Goal: Task Accomplishment & Management: Manage account settings

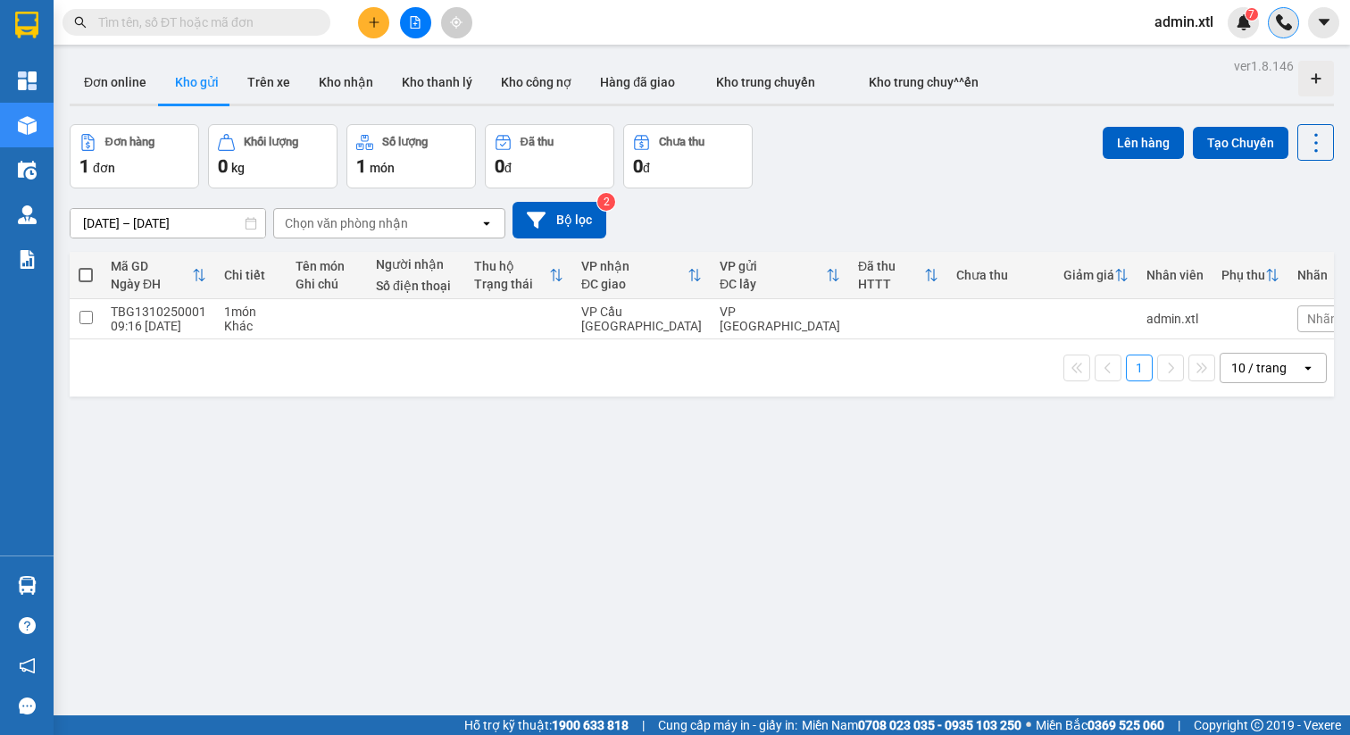
click at [1294, 21] on div at bounding box center [1283, 22] width 31 height 31
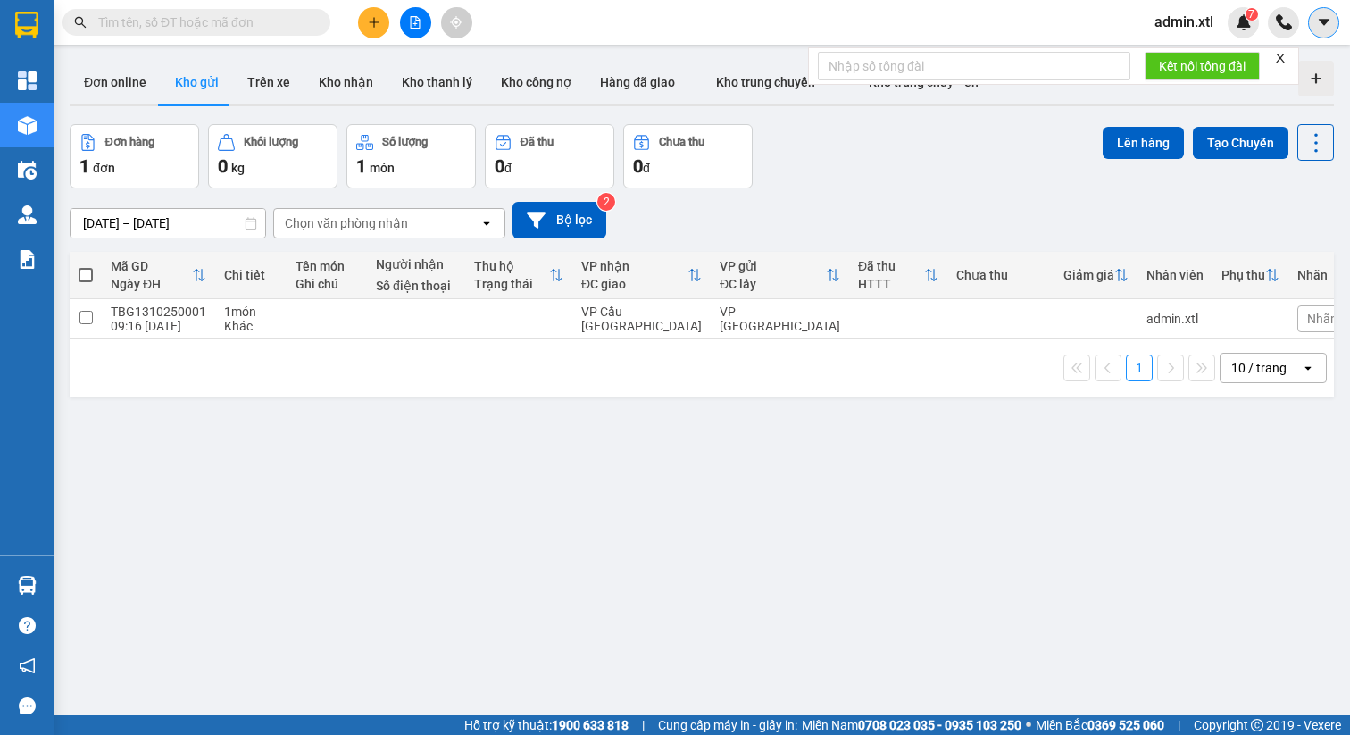
click at [1318, 22] on icon "caret-down" at bounding box center [1324, 22] width 16 height 16
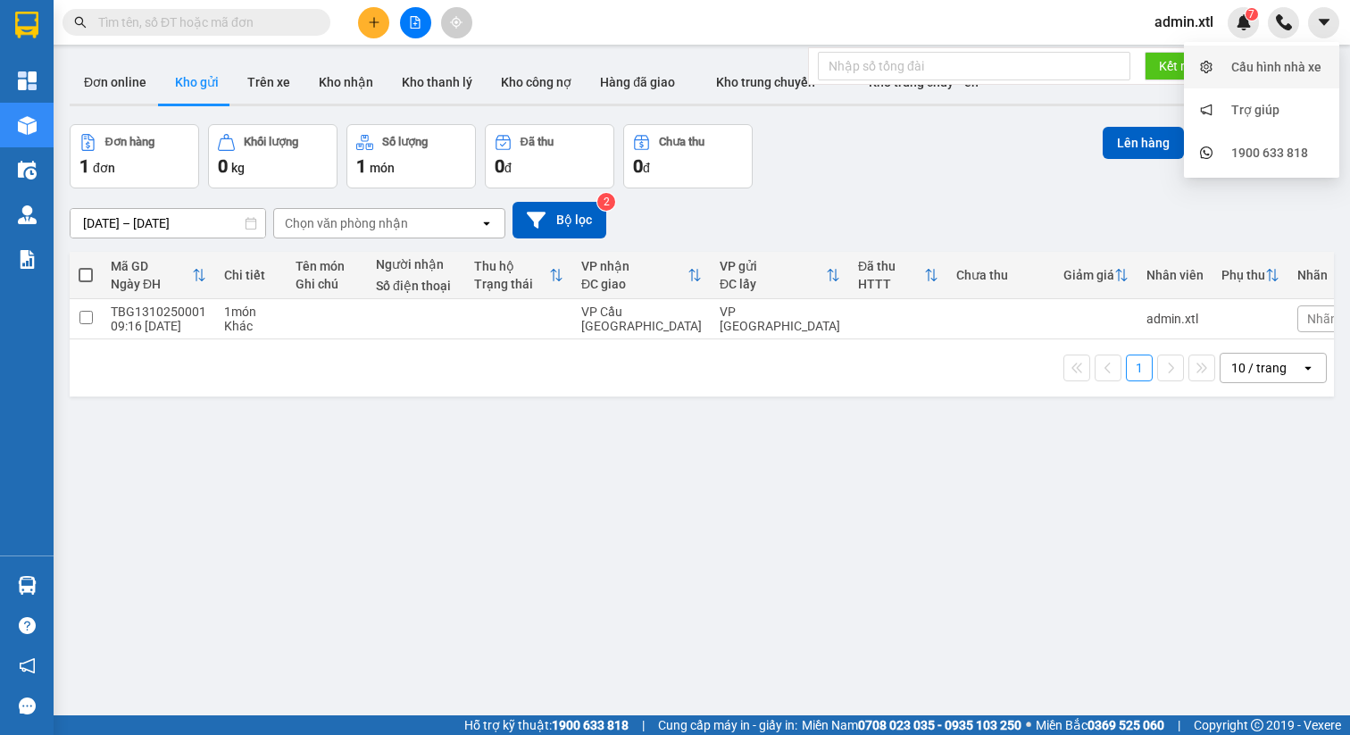
click at [1273, 52] on div "Cấu hình nhà xe" at bounding box center [1262, 67] width 134 height 34
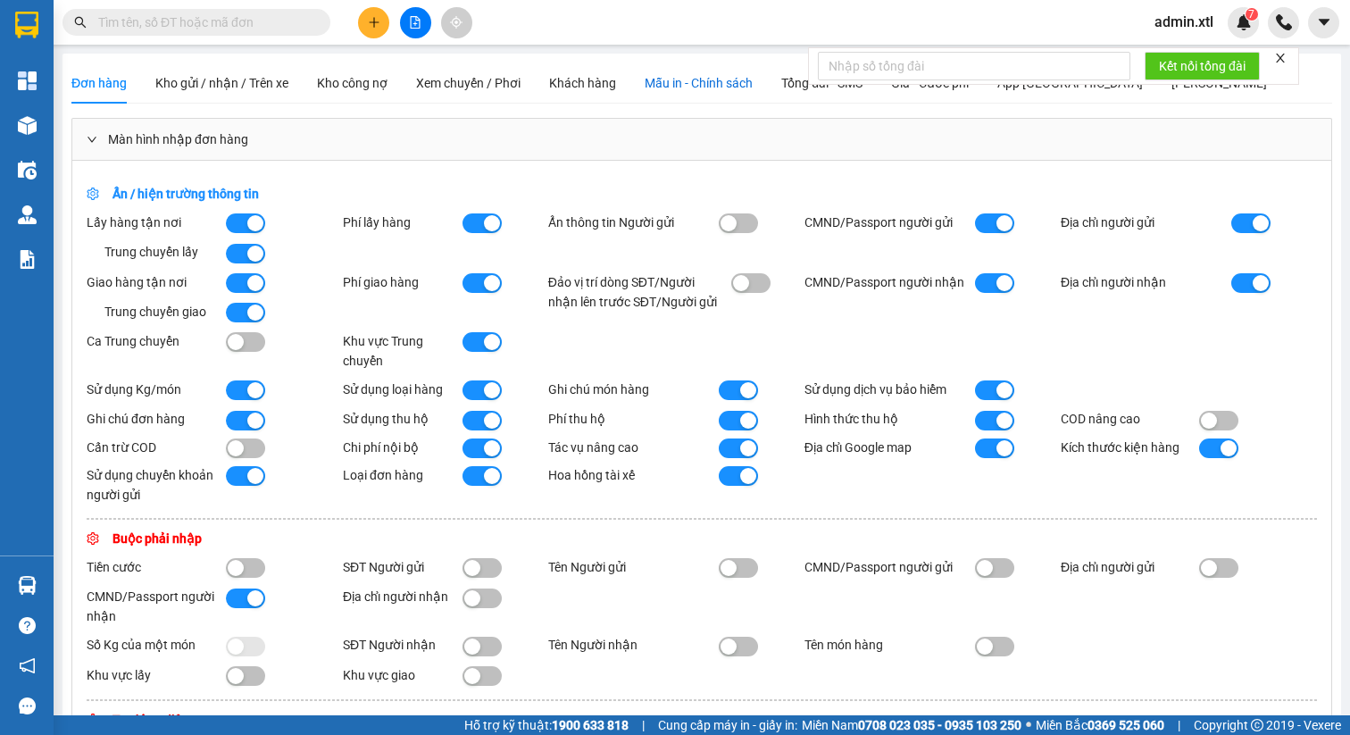
click at [753, 90] on div "Mẫu in - Chính sách" at bounding box center [699, 83] width 108 height 20
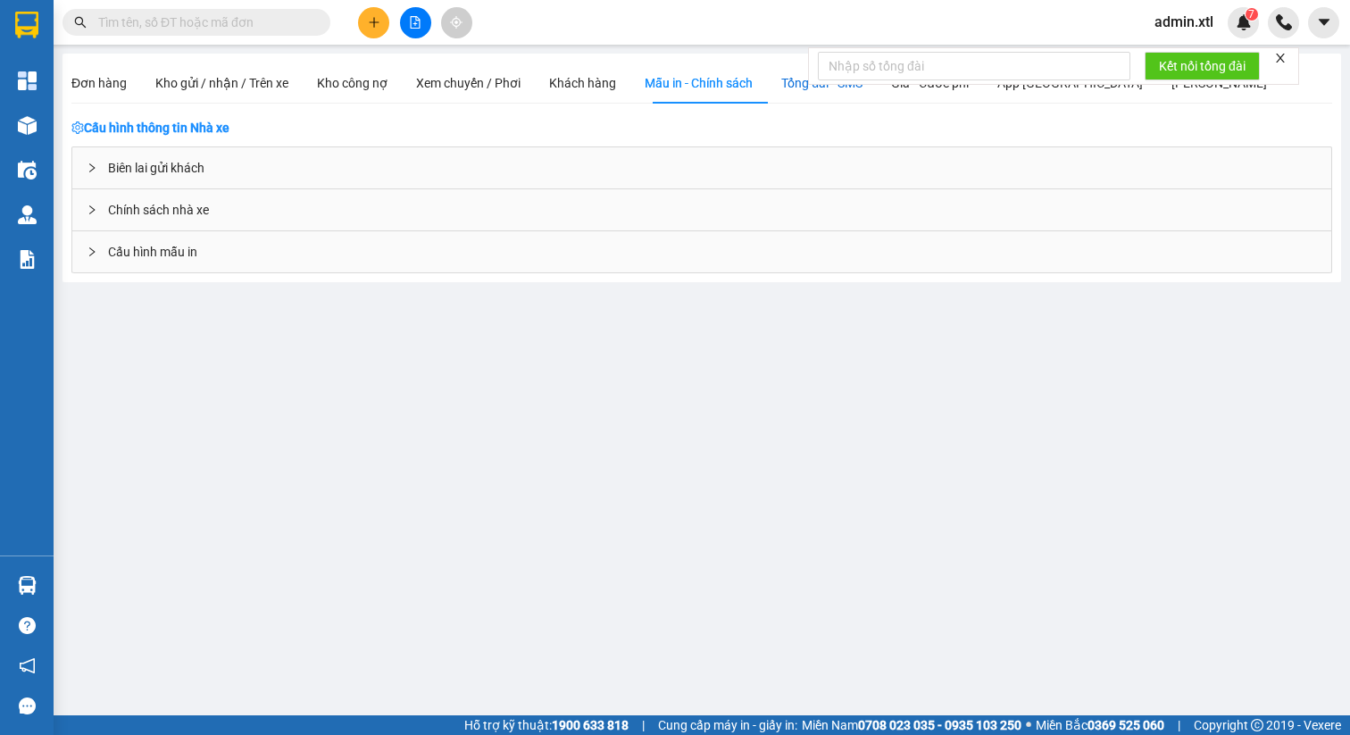
click at [812, 88] on span "Tổng đài - SMS" at bounding box center [821, 83] width 81 height 14
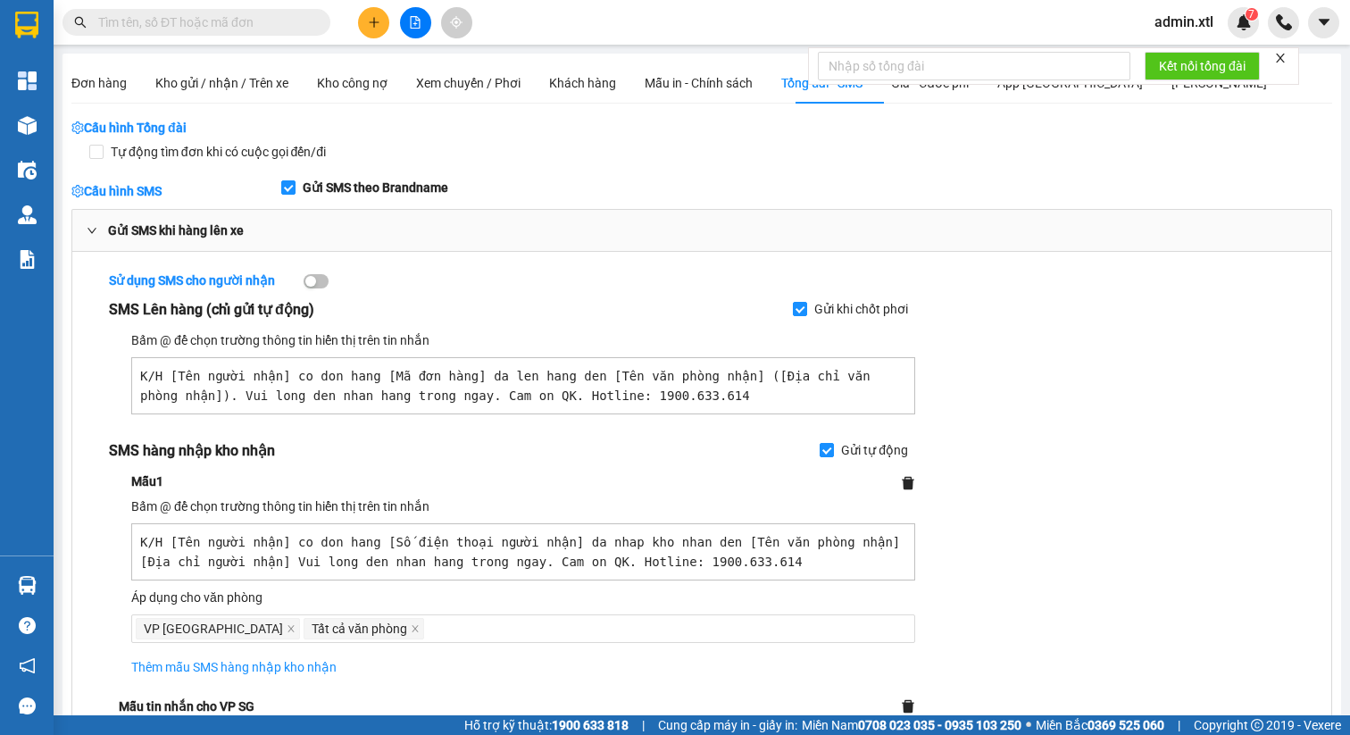
click at [1284, 61] on icon "close" at bounding box center [1280, 58] width 12 height 12
click at [1003, 88] on div "Đơn hàng Kho gửi / nhận / Trên xe Kho công nợ Xem chuyến / Phơi Khách hàng Mẫu …" at bounding box center [668, 82] width 1195 height 41
click at [969, 84] on span "Giá - Cước phí" at bounding box center [930, 83] width 78 height 14
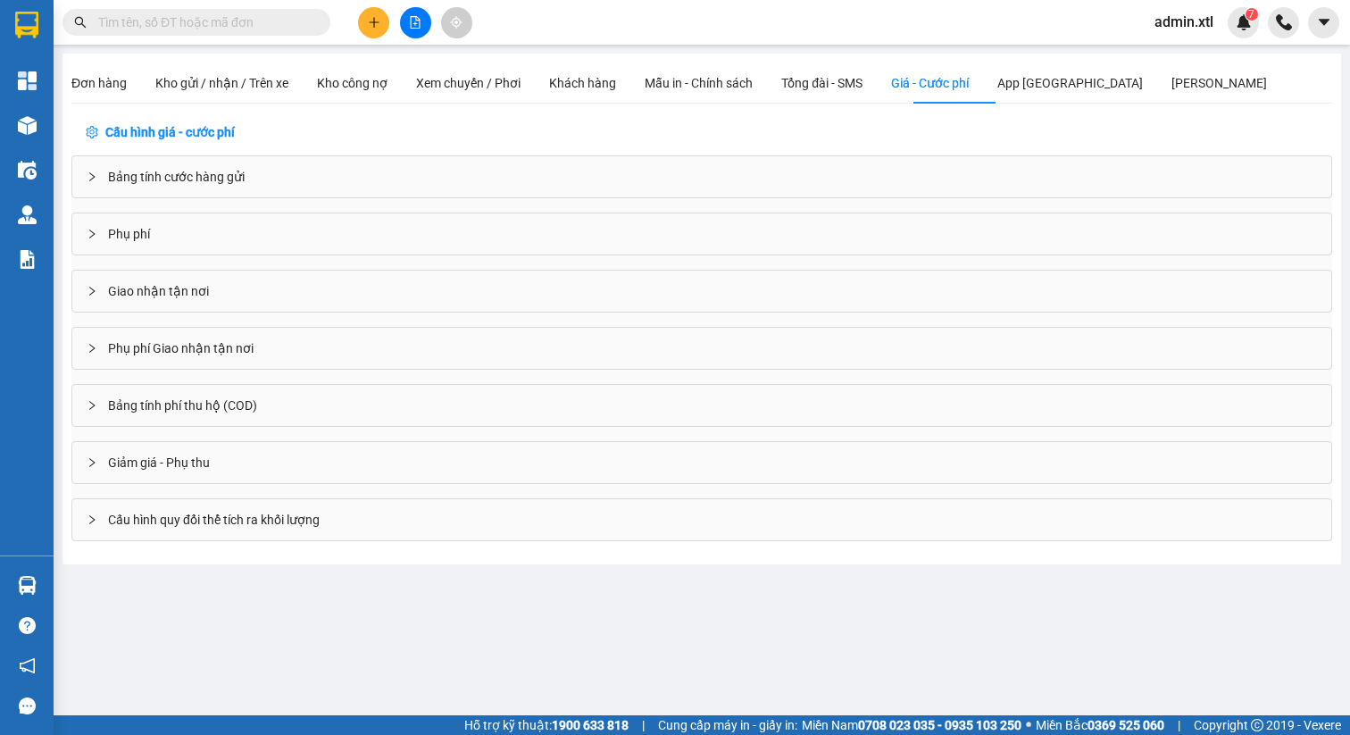
click at [79, 461] on div "Giảm giá - Phụ thu" at bounding box center [701, 462] width 1259 height 41
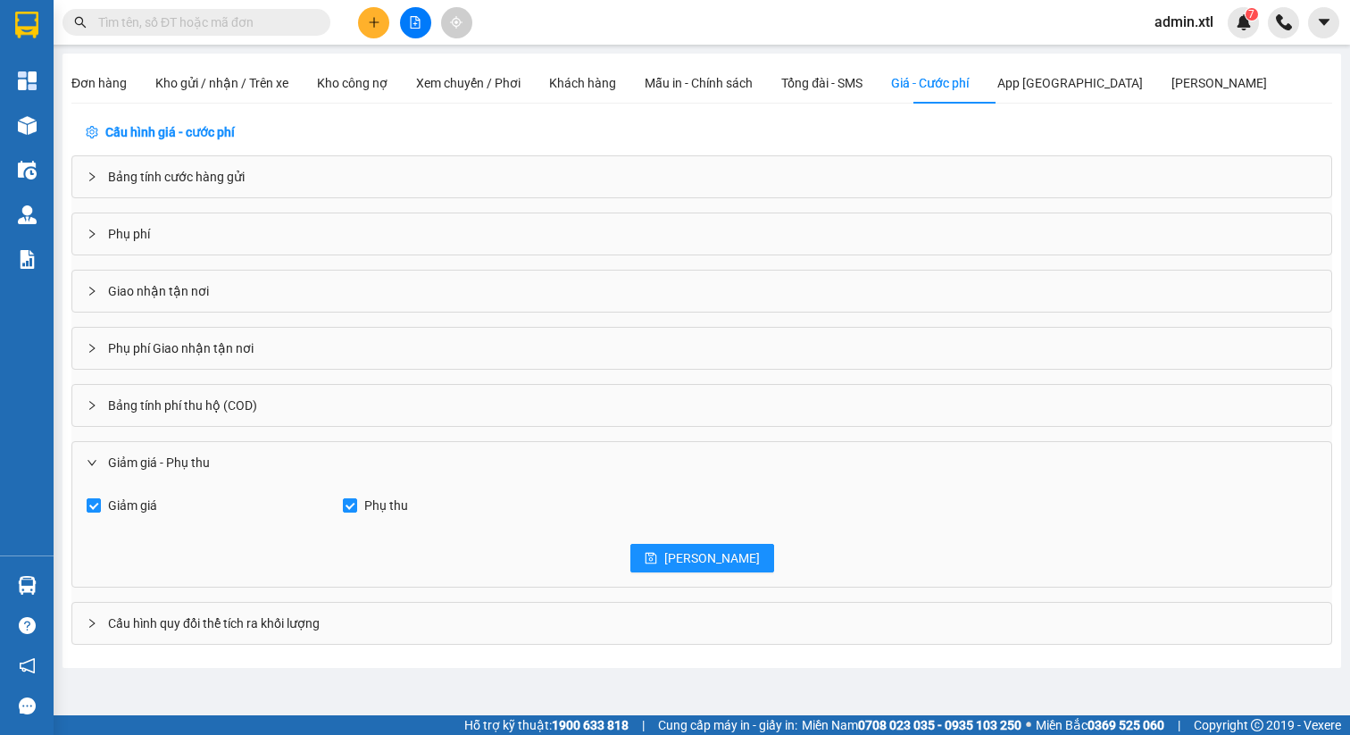
drag, startPoint x: 115, startPoint y: 511, endPoint x: 234, endPoint y: 513, distance: 118.8
click at [114, 511] on span "Giảm giá" at bounding box center [132, 505] width 63 height 20
click at [101, 511] on input "Giảm giá" at bounding box center [94, 505] width 14 height 14
checkbox input "false"
click at [371, 505] on span "Phụ thu" at bounding box center [386, 505] width 58 height 20
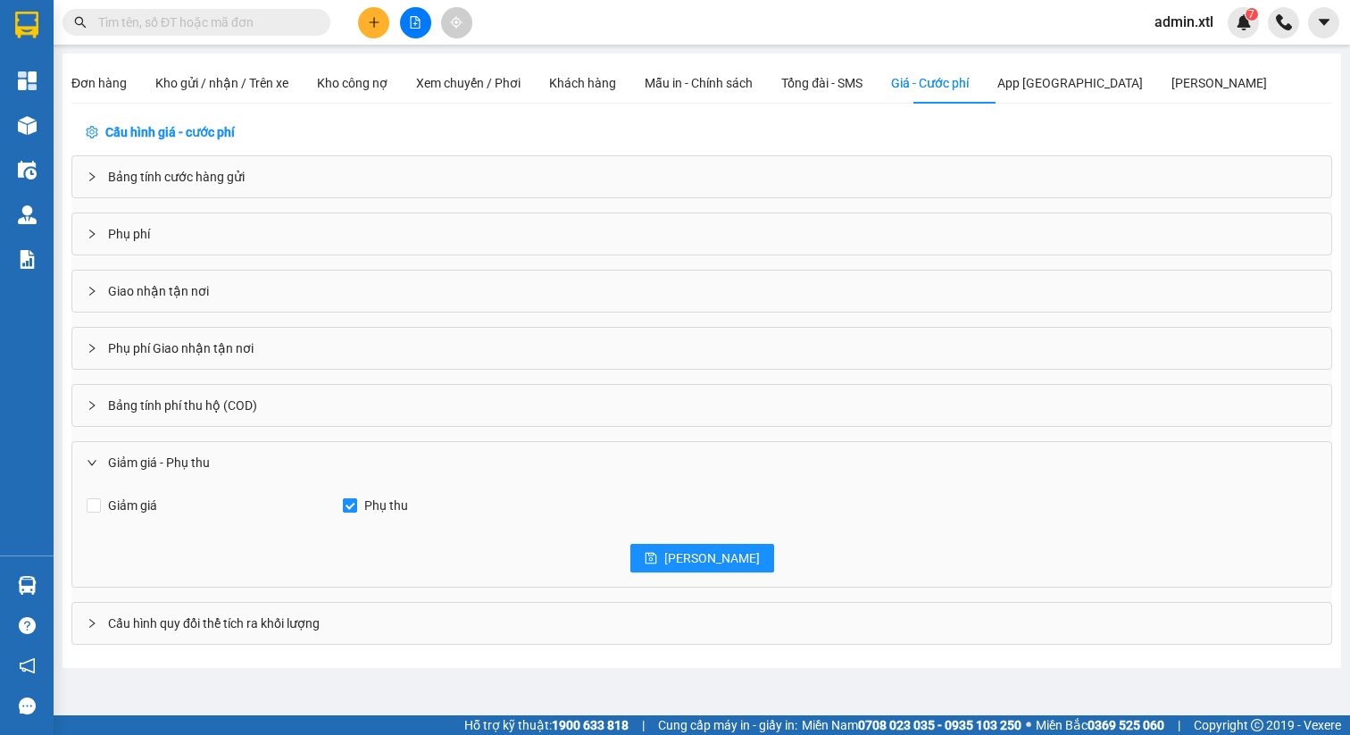
click at [357, 505] on input "Phụ thu" at bounding box center [350, 505] width 14 height 14
checkbox input "false"
click at [714, 558] on span "Lưu" at bounding box center [712, 558] width 96 height 20
click at [354, 23] on div "Đơn hàng" at bounding box center [313, 22] width 82 height 30
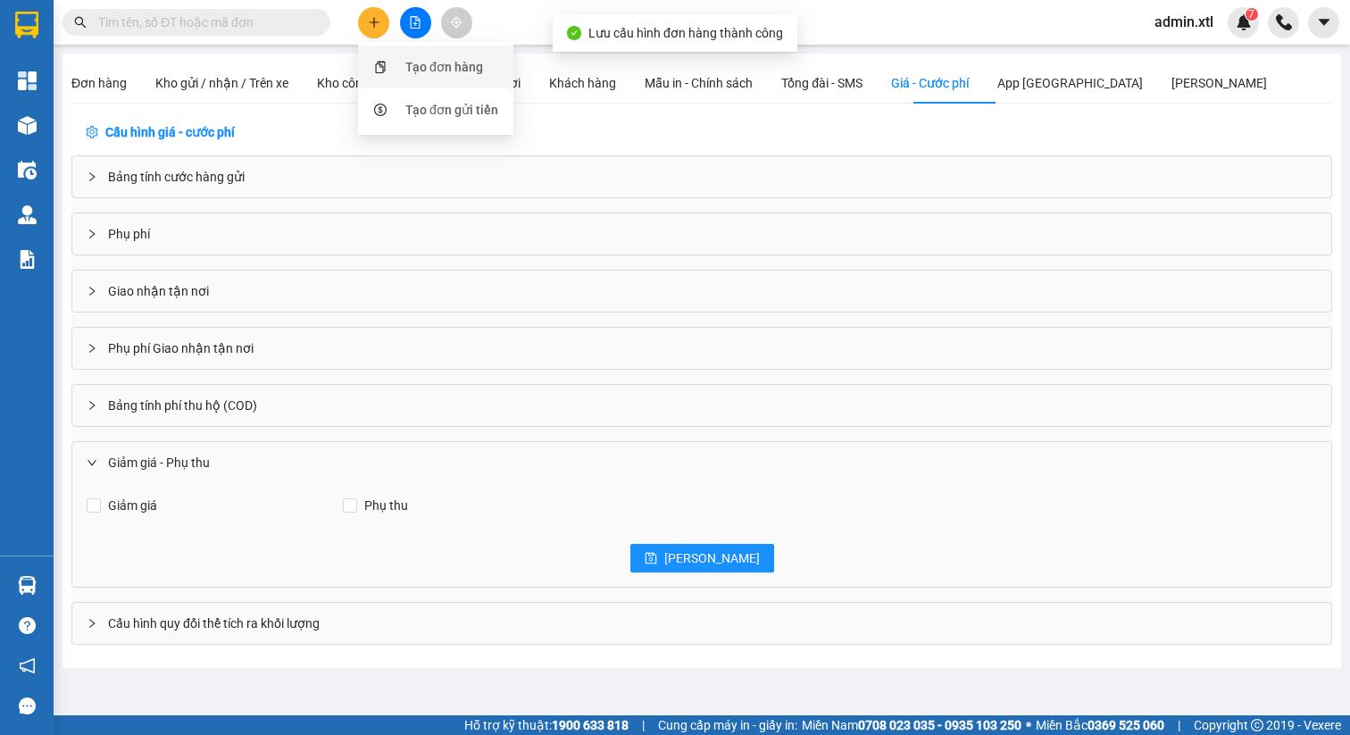
click at [412, 78] on div "Tạo đơn hàng" at bounding box center [436, 67] width 134 height 34
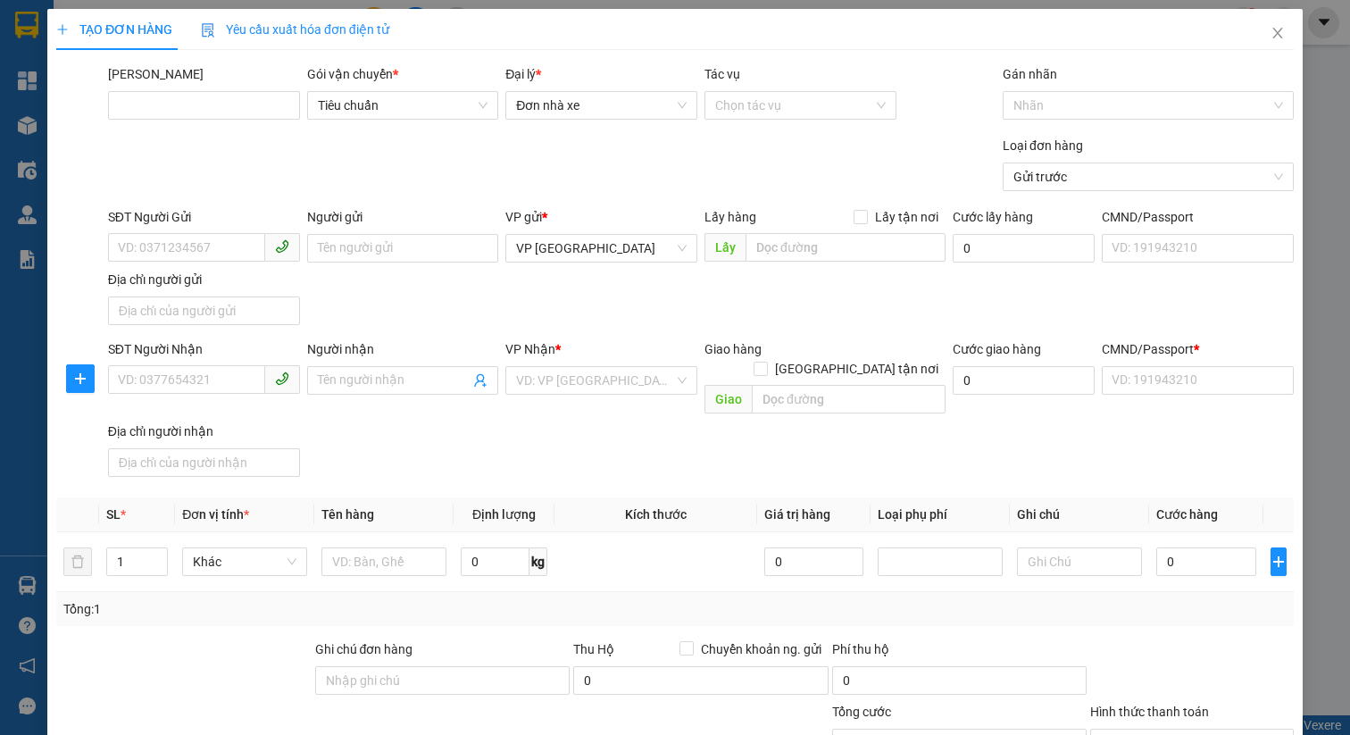
click at [1333, 74] on div "TẠO ĐƠN HÀNG Yêu cầu xuất hóa đơn điện tử Transit Pickup Surcharge Ids Transit …" at bounding box center [675, 367] width 1350 height 735
click at [1271, 31] on icon "close" at bounding box center [1277, 33] width 14 height 14
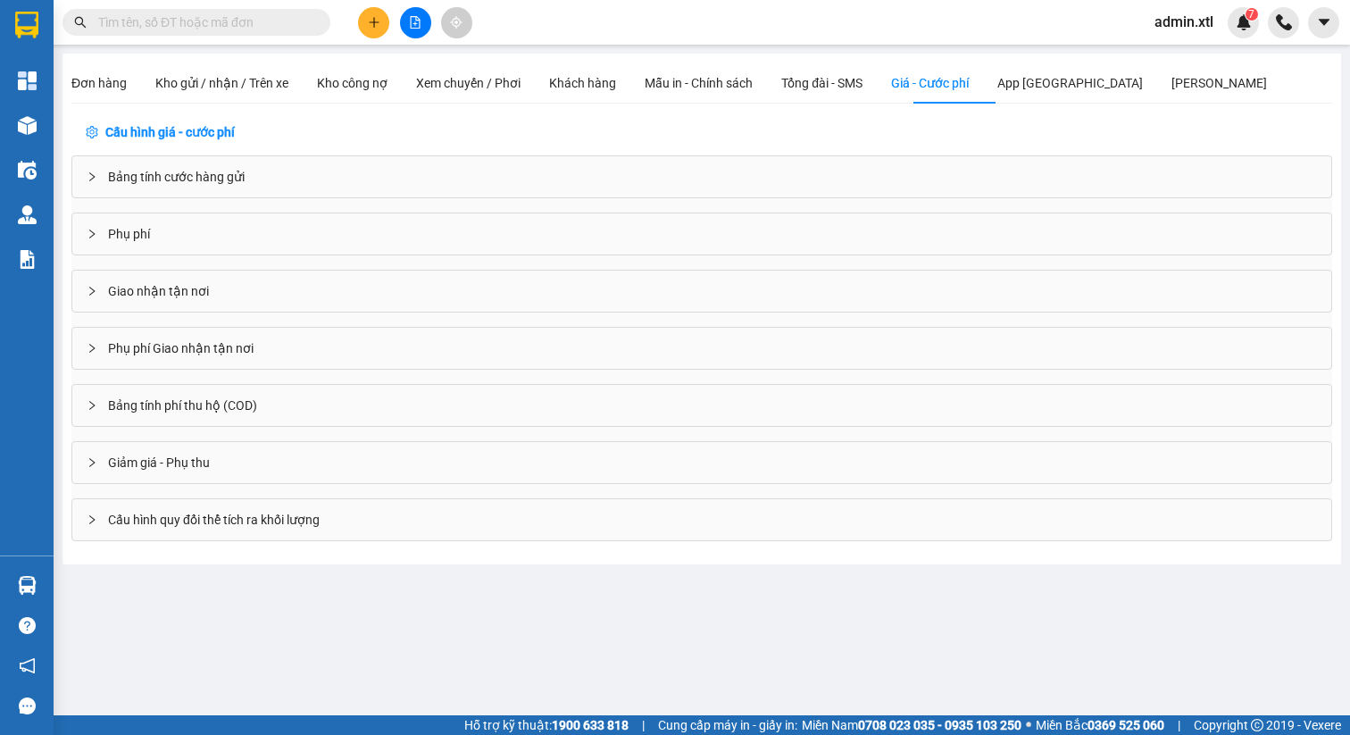
click at [183, 473] on div "Giảm giá - Phụ thu" at bounding box center [701, 462] width 1259 height 41
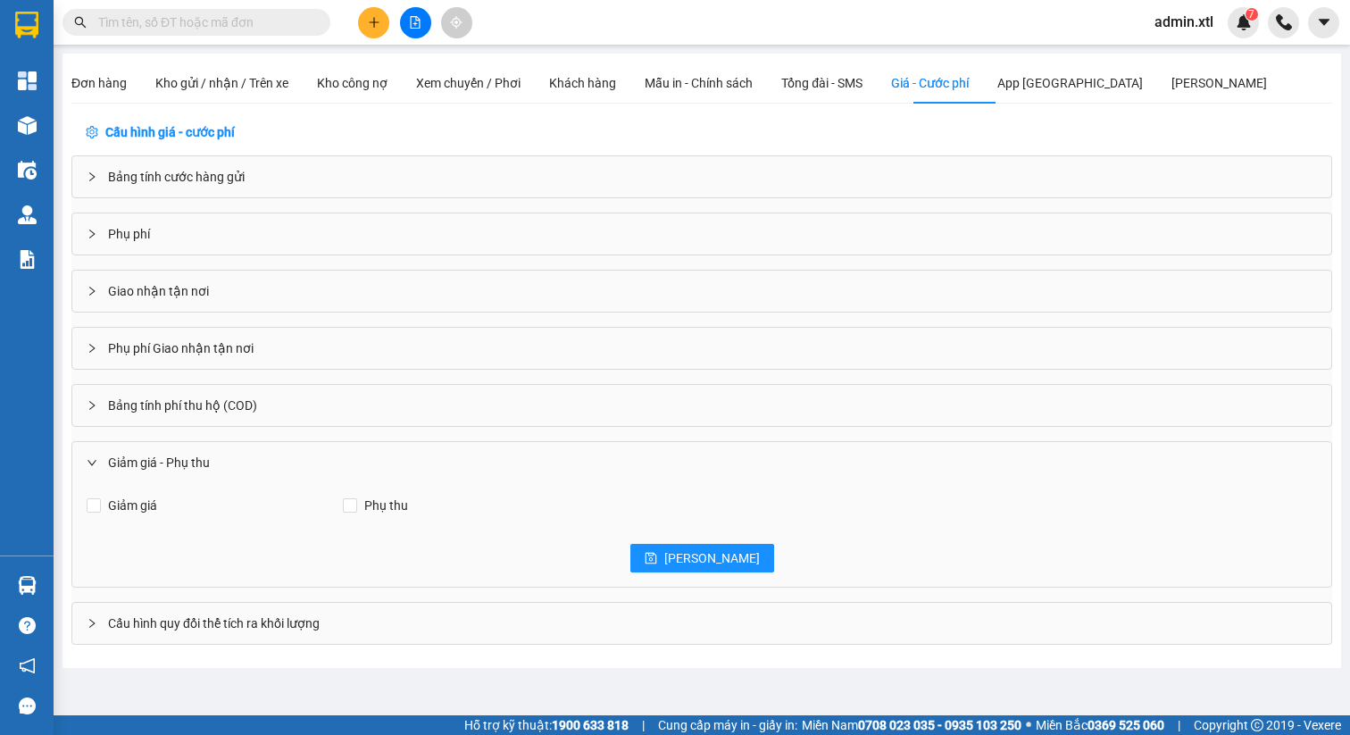
drag, startPoint x: 113, startPoint y: 507, endPoint x: 207, endPoint y: 514, distance: 94.0
click at [112, 507] on span "Giảm giá" at bounding box center [132, 505] width 63 height 20
click at [95, 504] on input "Giảm giá" at bounding box center [94, 505] width 14 height 14
checkbox input "true"
click at [365, 503] on span "Phụ thu" at bounding box center [386, 505] width 58 height 20
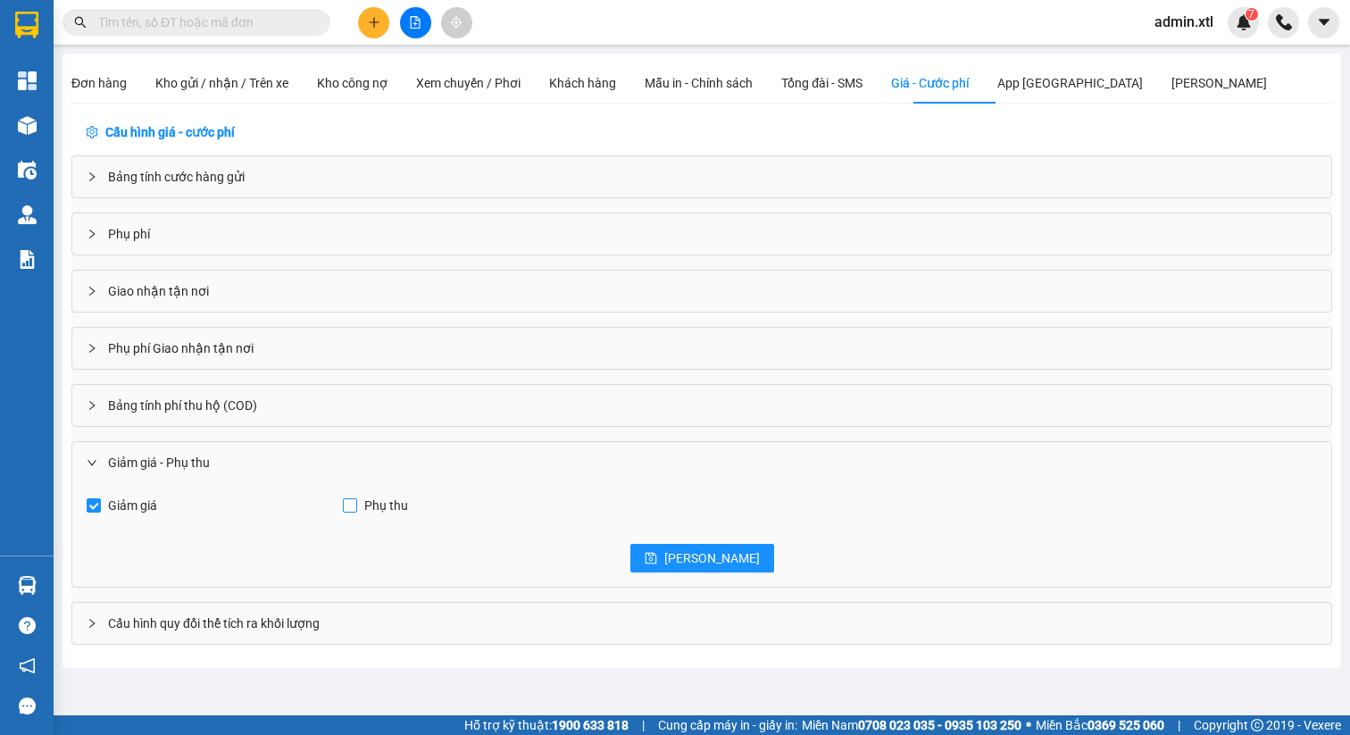
click at [357, 503] on input "Phụ thu" at bounding box center [350, 505] width 14 height 14
checkbox input "true"
click at [670, 543] on div "Giảm giá Phụ thu Lưu" at bounding box center [701, 535] width 1259 height 104
click at [700, 553] on span "Lưu" at bounding box center [712, 558] width 96 height 20
click at [377, 17] on icon "plus" at bounding box center [374, 22] width 12 height 12
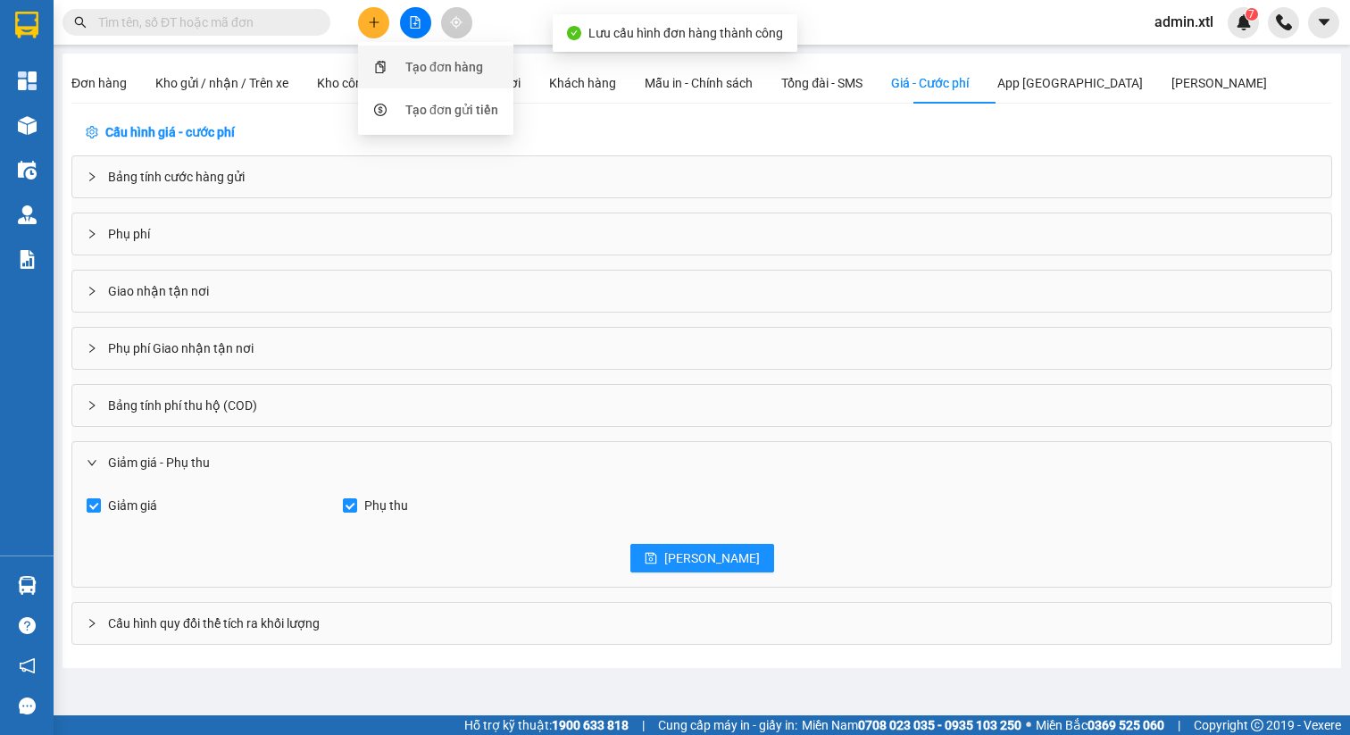
click at [458, 74] on div "Tạo đơn hàng" at bounding box center [444, 67] width 78 height 20
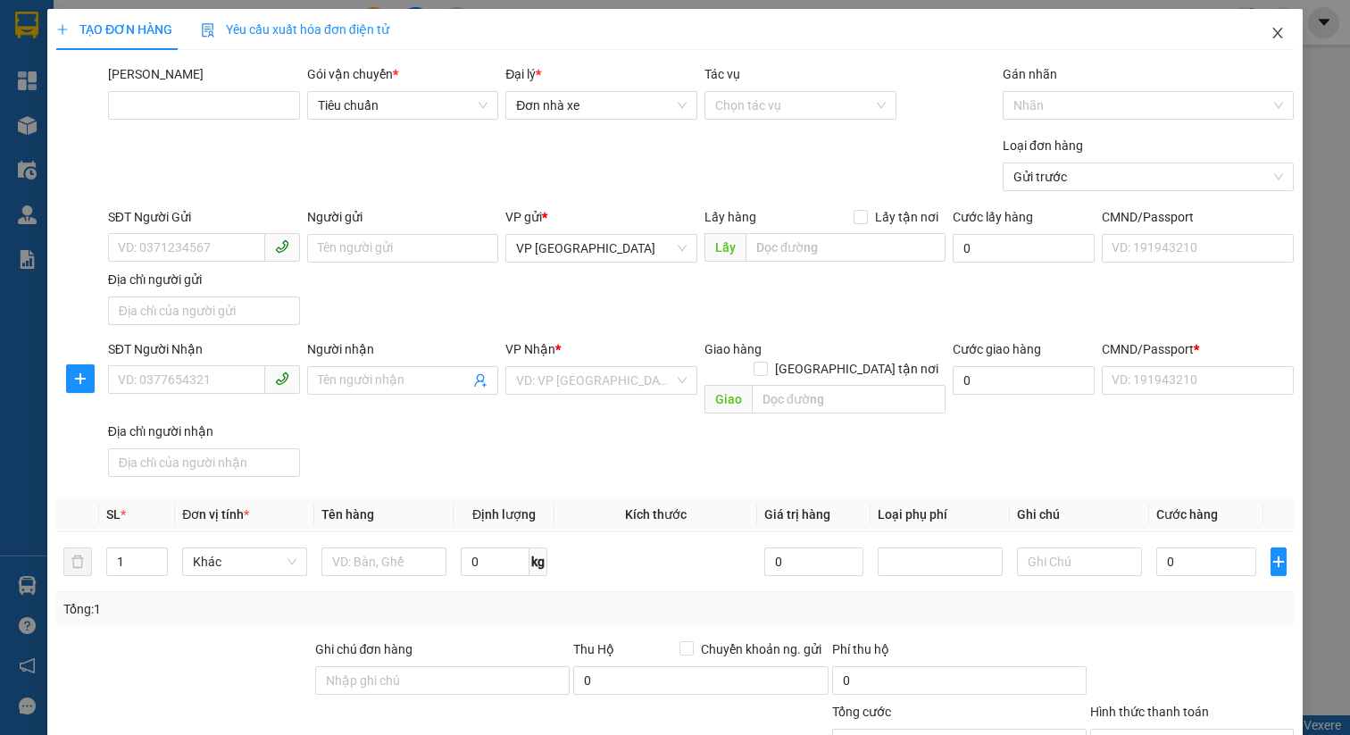
click at [1278, 29] on icon "close" at bounding box center [1277, 33] width 14 height 14
